Goal: Task Accomplishment & Management: Manage account settings

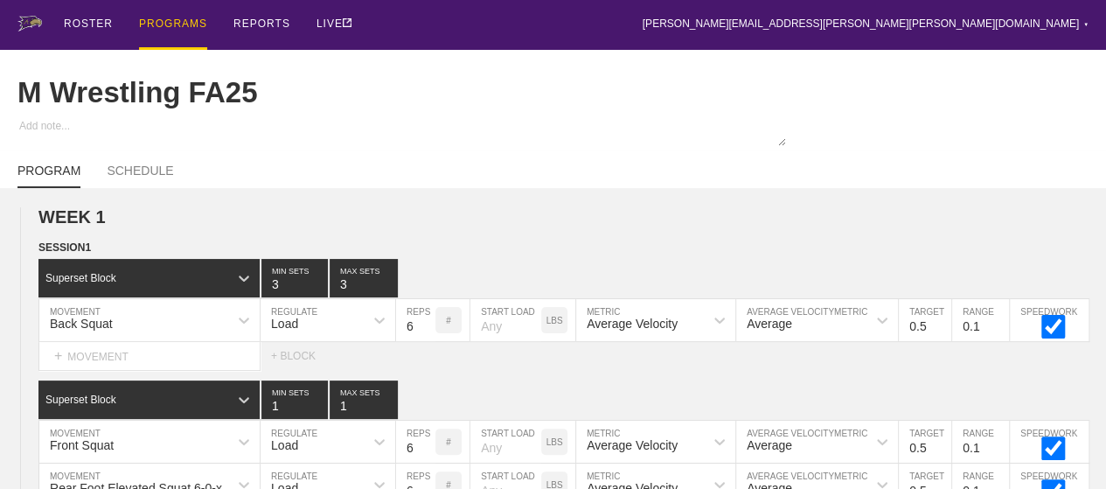
click at [166, 24] on div "PROGRAMS" at bounding box center [173, 25] width 68 height 50
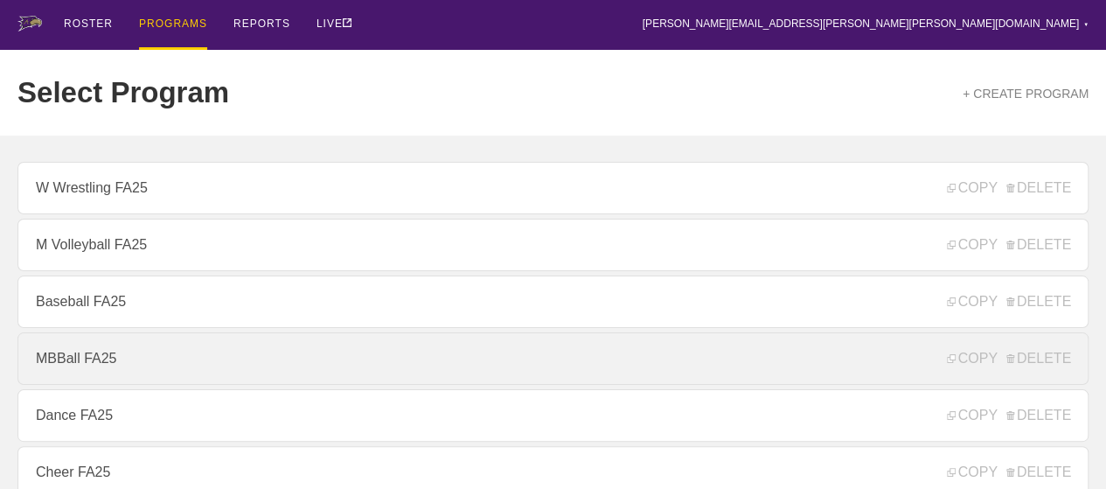
scroll to position [350, 0]
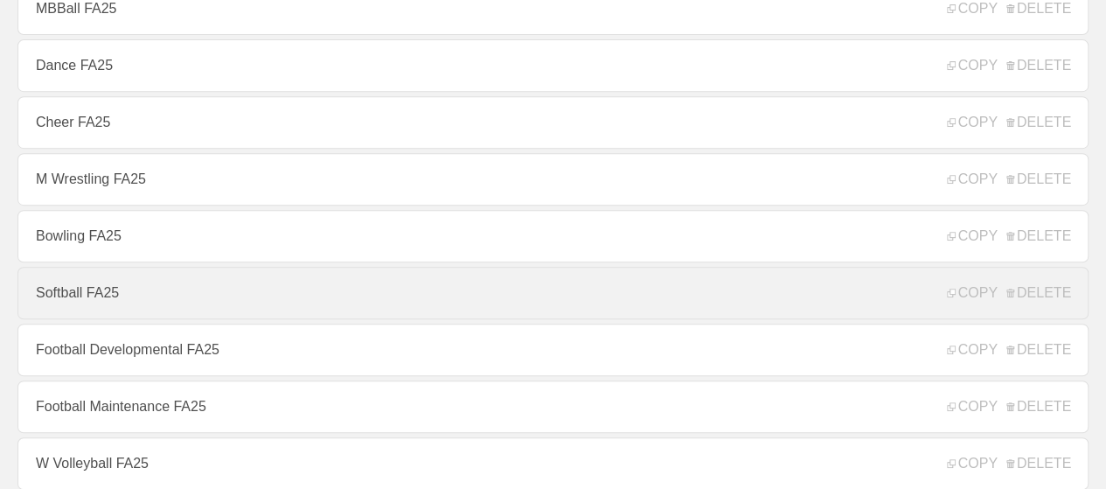
click at [89, 307] on link "Softball FA25" at bounding box center [552, 293] width 1071 height 52
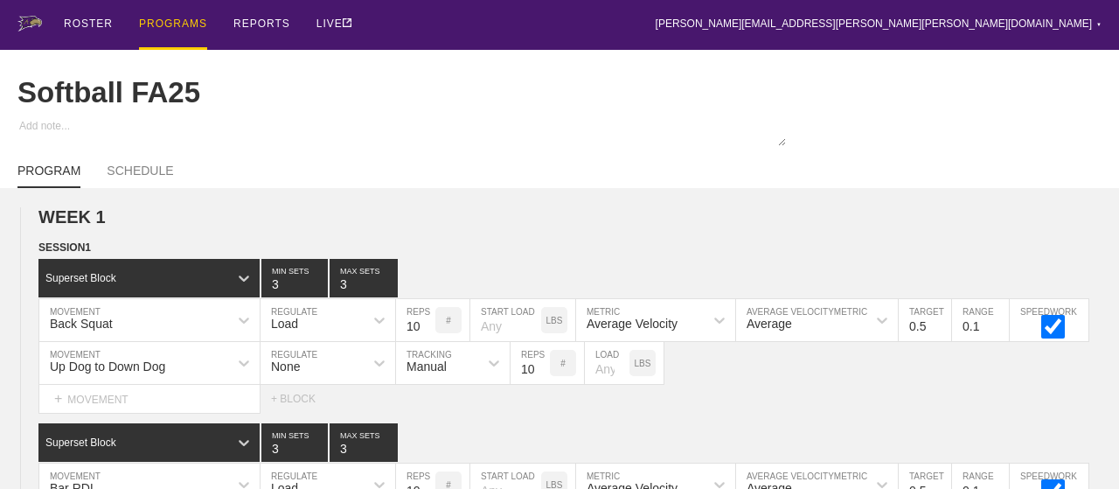
type textarea "x"
type input "Softball FA25"
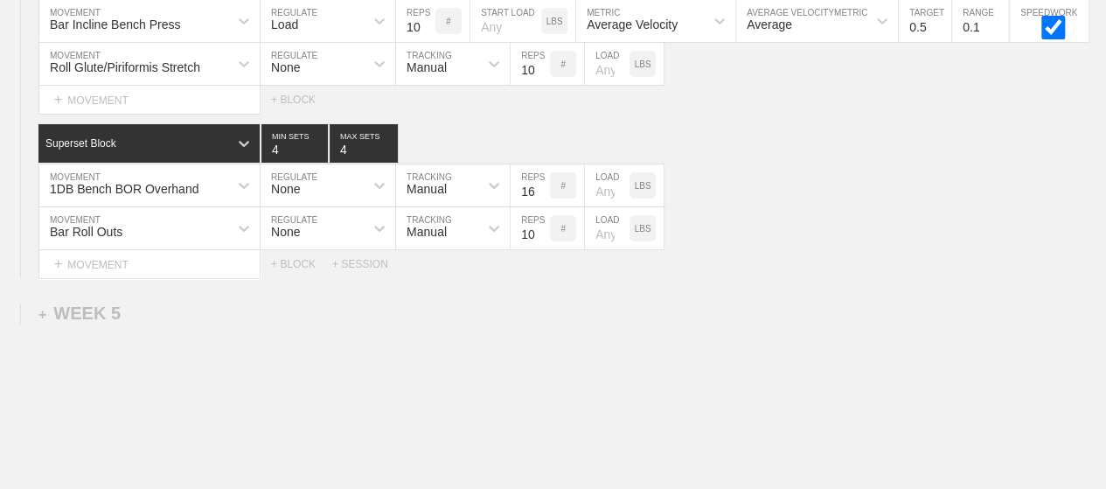
scroll to position [6505, 0]
